Goal: Information Seeking & Learning: Learn about a topic

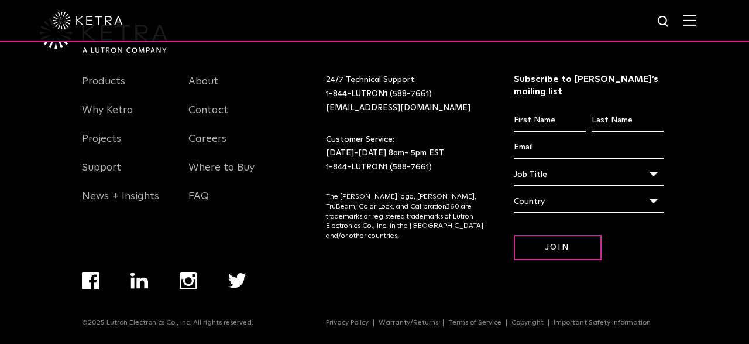
scroll to position [2344, 0]
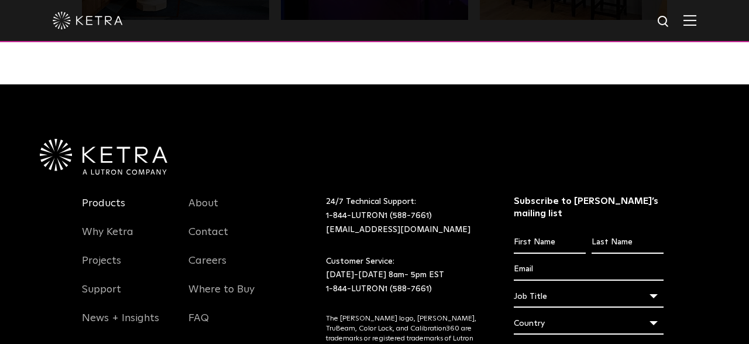
click at [108, 202] on link "Products" at bounding box center [103, 210] width 43 height 27
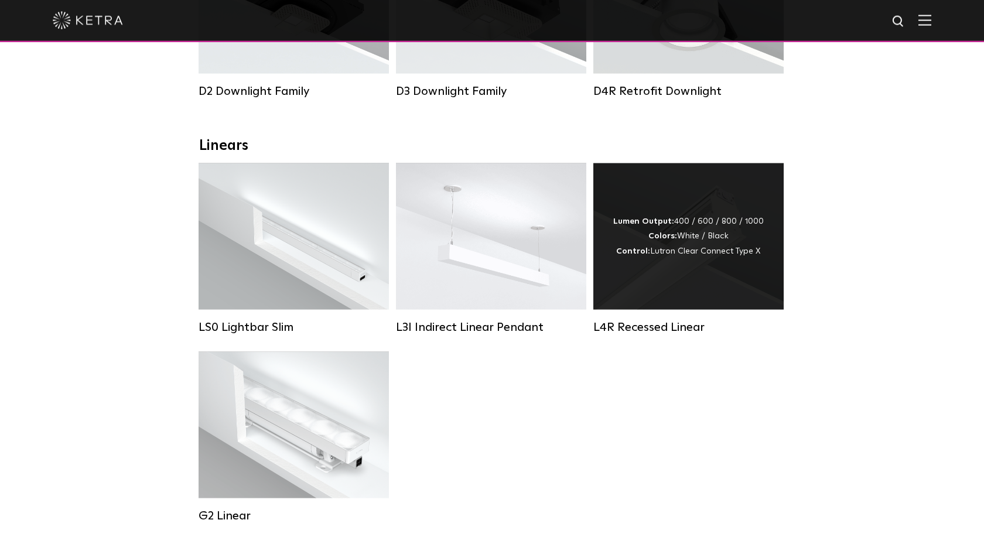
scroll to position [184, 0]
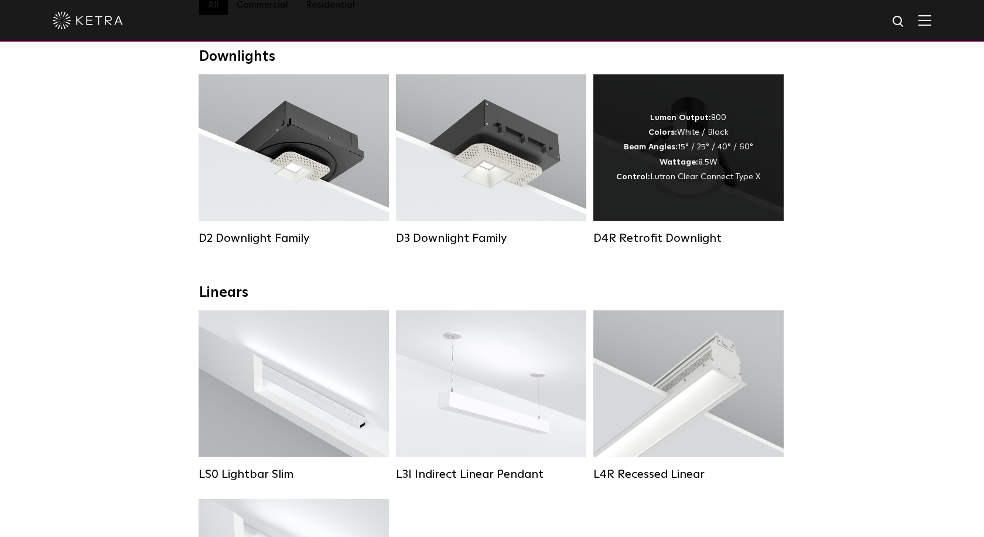
click at [714, 170] on div "Lumen Output: 800 Colors: White / Black Beam Angles: 15° / 25° / 40° / 60° Watt…" at bounding box center [688, 148] width 144 height 74
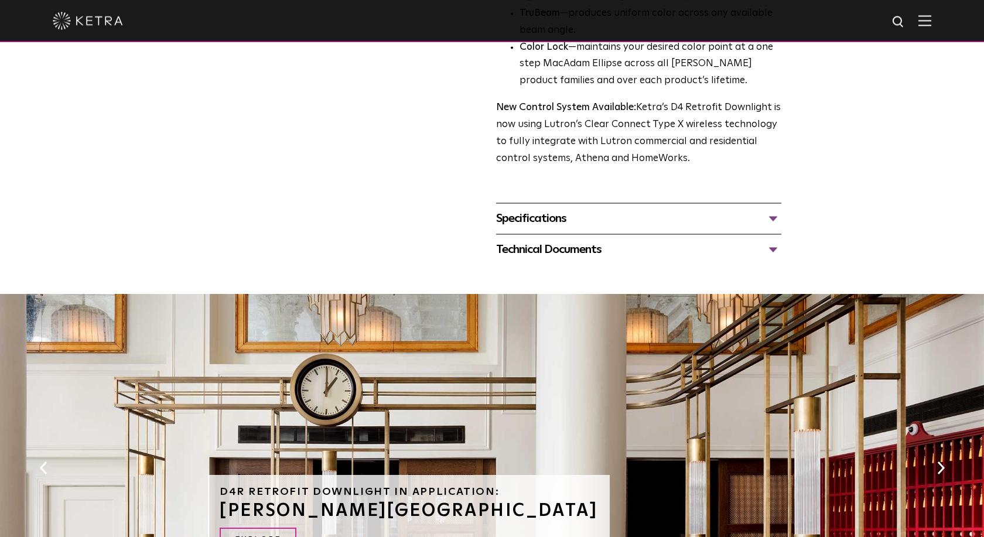
scroll to position [358, 0]
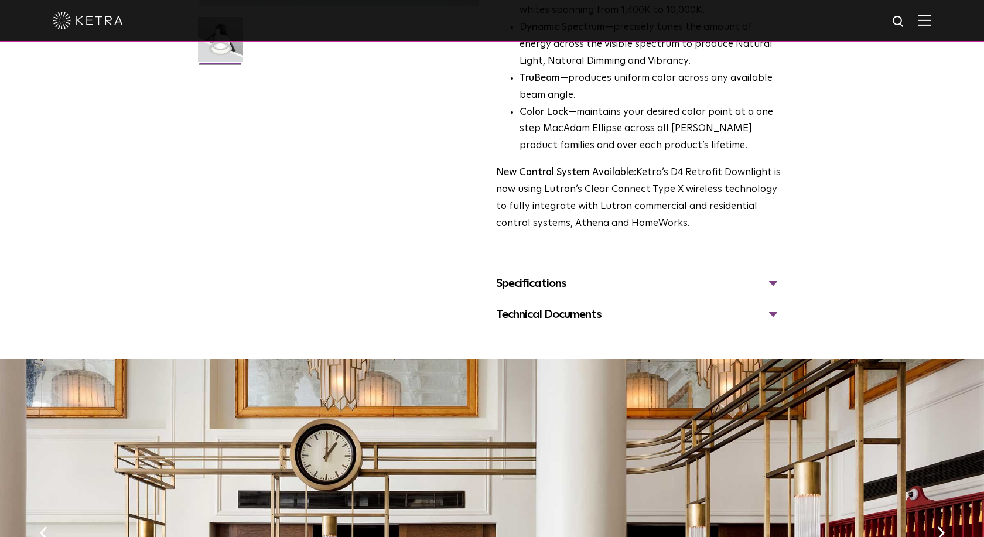
click at [772, 281] on div "Specifications" at bounding box center [638, 283] width 285 height 19
